Goal: Task Accomplishment & Management: Complete application form

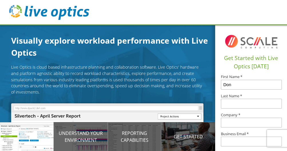
type input "Don"
type input "Swan"
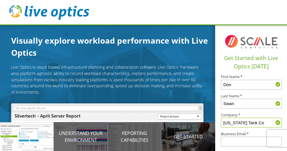
scroll to position [57, 0]
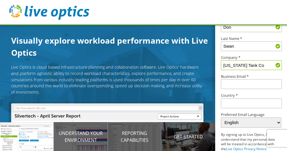
type input "Mississippi Tank Co"
click at [234, 106] on input "text" at bounding box center [251, 103] width 61 height 10
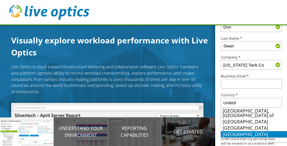
click at [245, 135] on li "[GEOGRAPHIC_DATA]" at bounding box center [254, 134] width 66 height 6
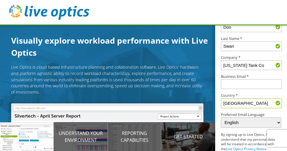
type input "[GEOGRAPHIC_DATA]"
click at [231, 86] on input "text" at bounding box center [251, 84] width 61 height 10
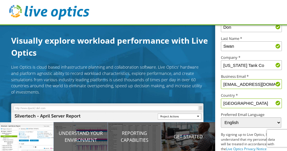
scroll to position [91, 0]
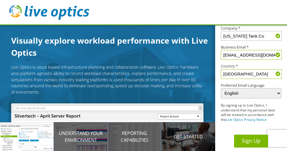
type input "[EMAIL_ADDRESS][DOMAIN_NAME]"
click at [246, 141] on button "Sign Up" at bounding box center [251, 140] width 34 height 13
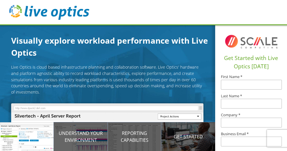
click at [243, 86] on input "text" at bounding box center [251, 85] width 61 height 10
type input "Don"
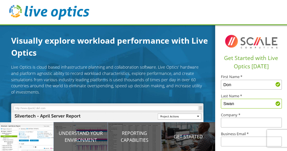
type input "Swan"
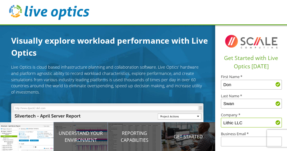
type input "Lithic LLC"
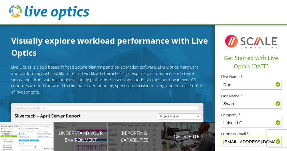
type input "[EMAIL_ADDRESS][DOMAIN_NAME]"
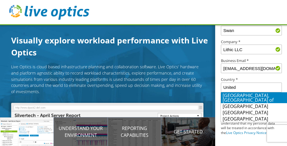
click at [244, 121] on li "[GEOGRAPHIC_DATA]" at bounding box center [254, 119] width 66 height 6
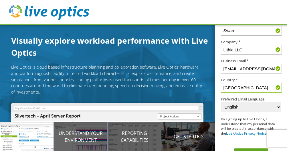
scroll to position [91, 0]
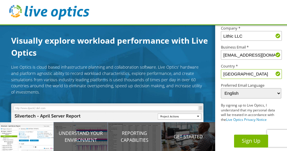
type input "[GEOGRAPHIC_DATA]"
click at [246, 141] on button "Sign Up" at bounding box center [251, 140] width 34 height 13
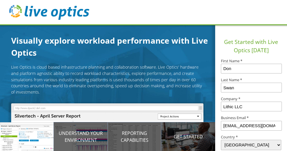
select select "224"
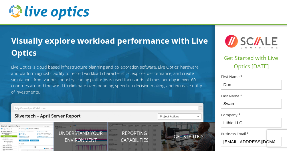
scroll to position [91, 0]
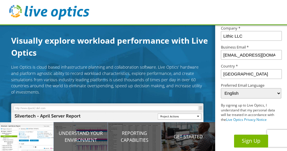
click at [248, 140] on button "Sign Up" at bounding box center [251, 140] width 34 height 13
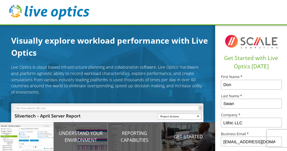
scroll to position [91, 0]
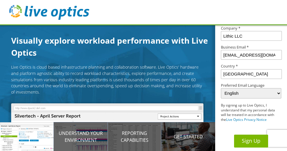
click at [246, 142] on button "Sign Up" at bounding box center [251, 140] width 34 height 13
